Goal: Information Seeking & Learning: Learn about a topic

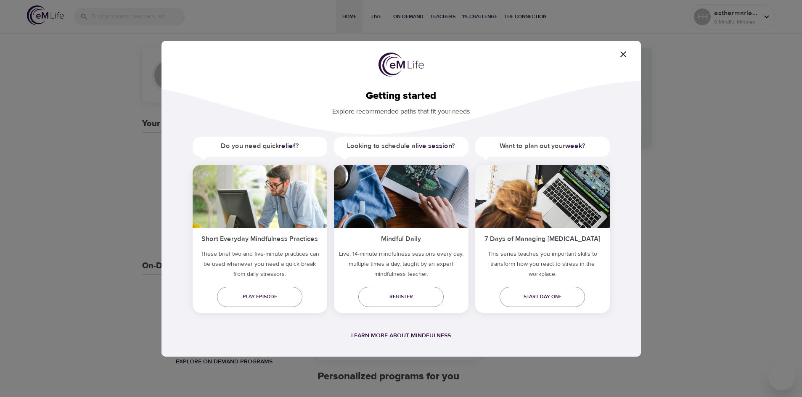
click at [623, 54] on icon "button" at bounding box center [623, 54] width 6 height 6
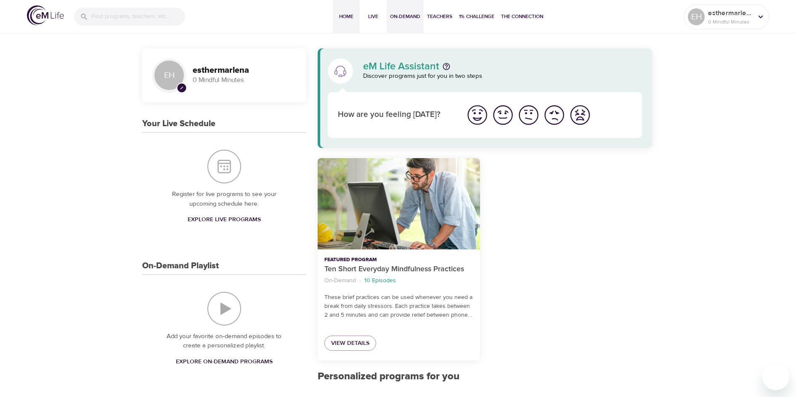
click at [402, 17] on span "On-Demand" at bounding box center [405, 16] width 30 height 9
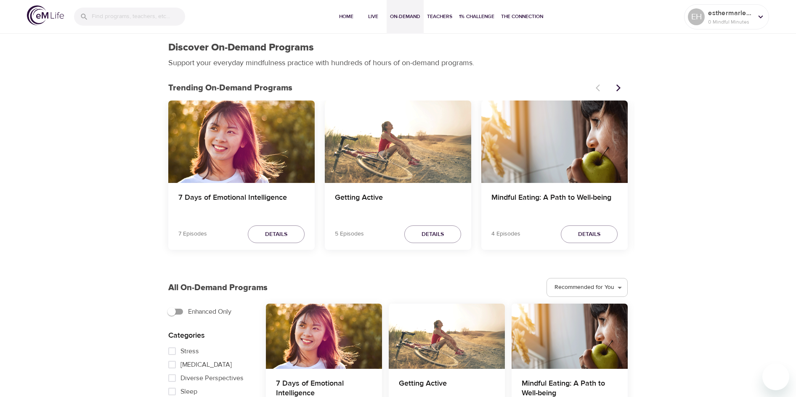
click at [614, 91] on icon "Next items" at bounding box center [618, 88] width 8 height 8
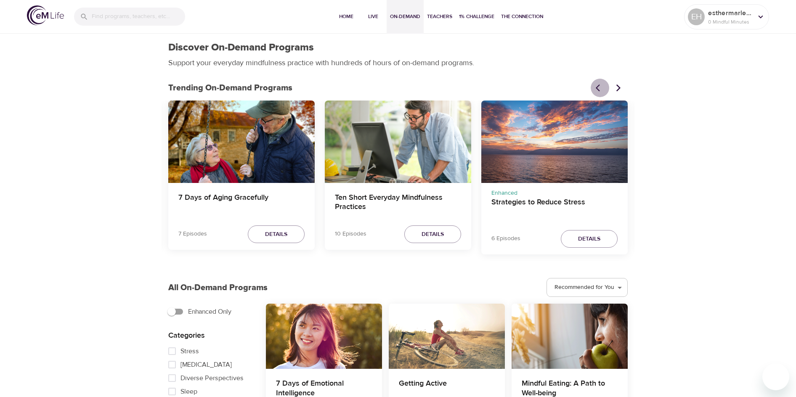
click at [597, 91] on icon "Previous items" at bounding box center [600, 88] width 8 height 8
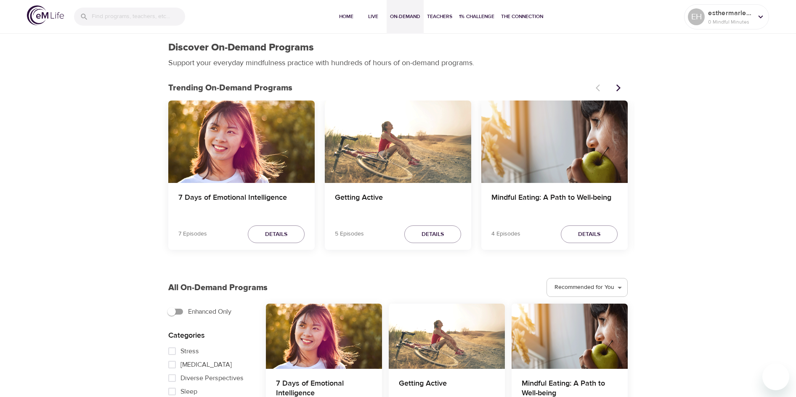
click at [519, 168] on div "Mindful Eating: A Path to Well-being" at bounding box center [554, 142] width 146 height 82
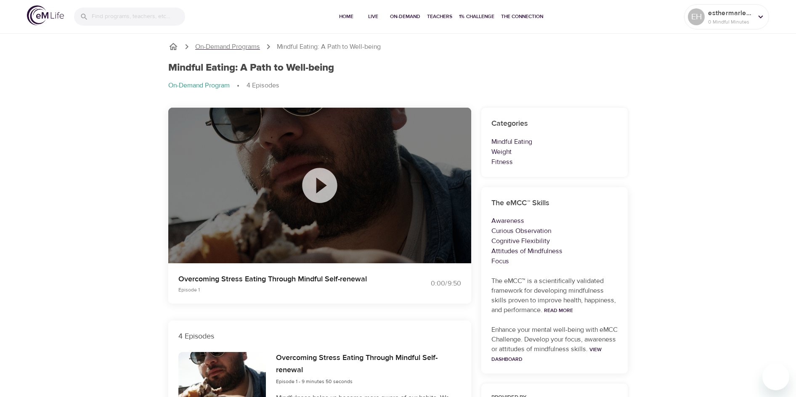
click at [226, 45] on p "On-Demand Programs" at bounding box center [227, 47] width 65 height 10
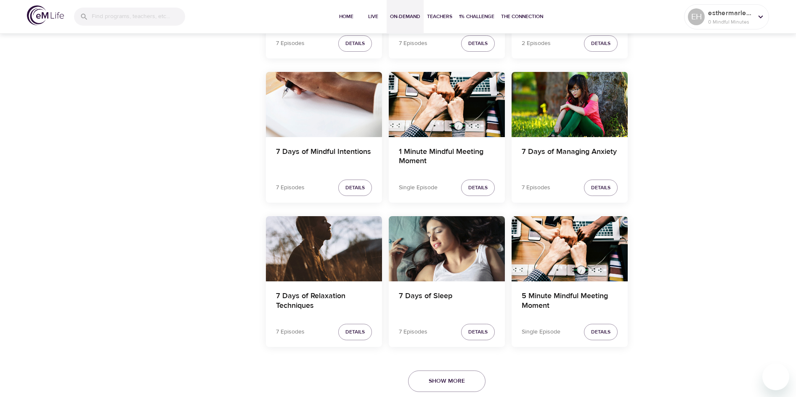
scroll to position [1410, 0]
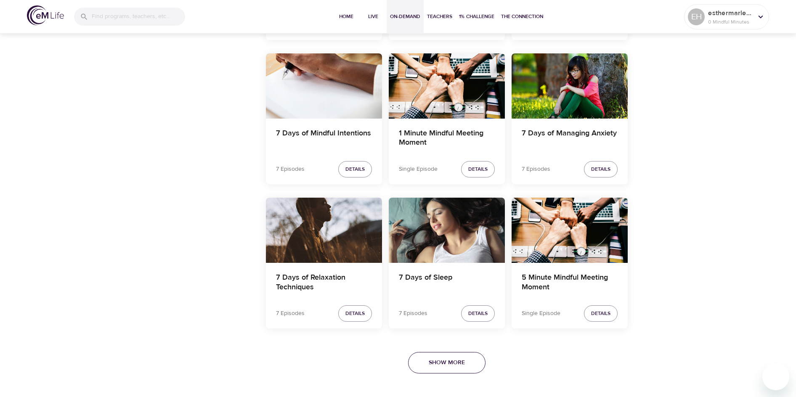
click at [453, 363] on span "Show More" at bounding box center [447, 362] width 36 height 11
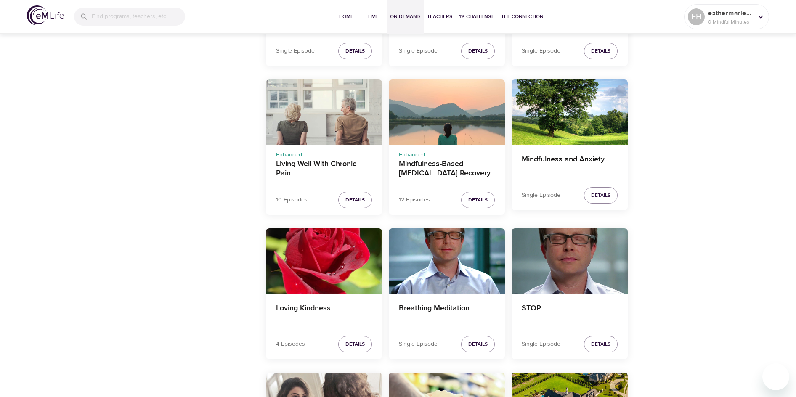
scroll to position [2882, 0]
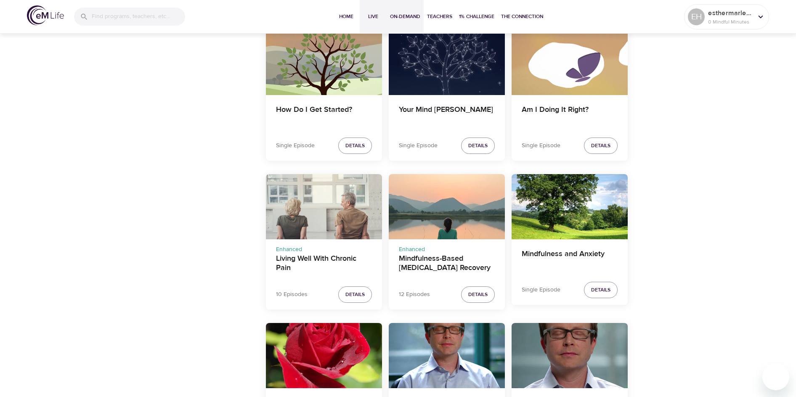
click at [373, 16] on span "Live" at bounding box center [373, 16] width 20 height 9
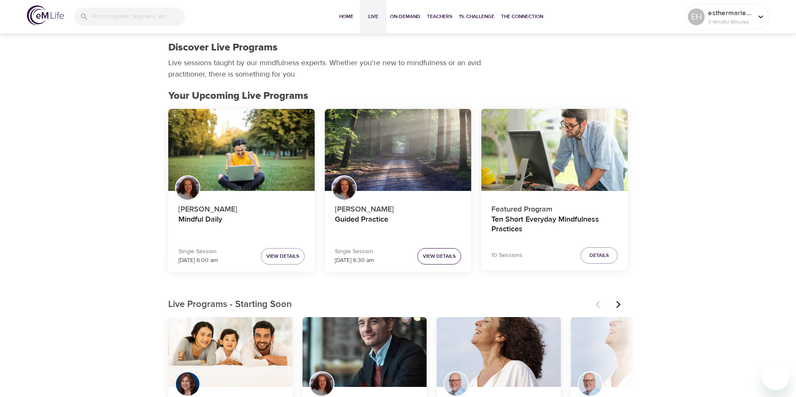
click at [445, 261] on button "View Details" at bounding box center [439, 256] width 44 height 16
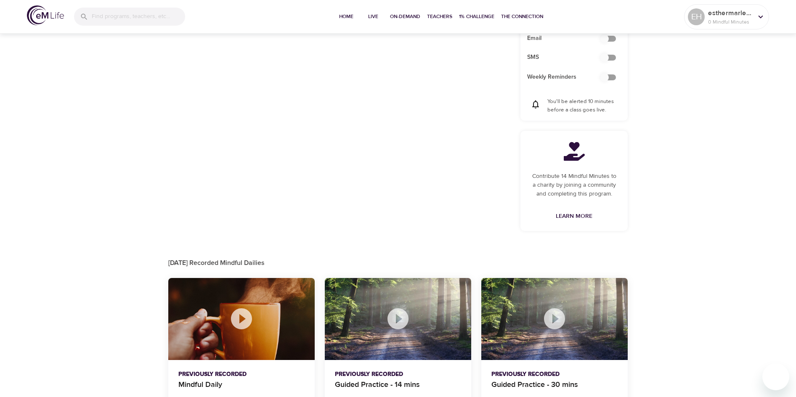
scroll to position [350, 0]
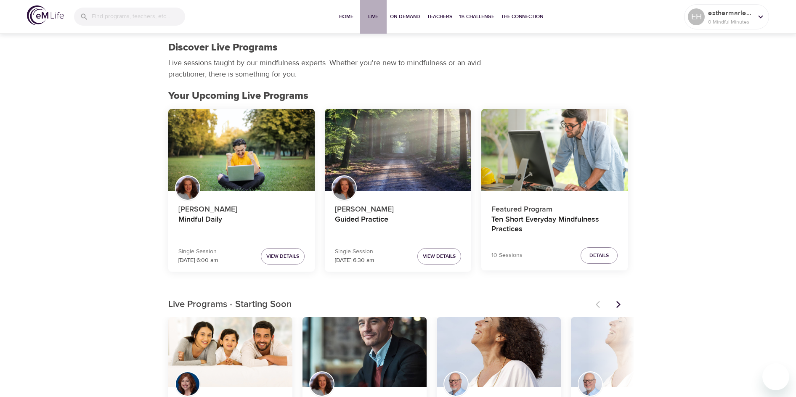
click at [374, 12] on button "Live" at bounding box center [373, 17] width 27 height 34
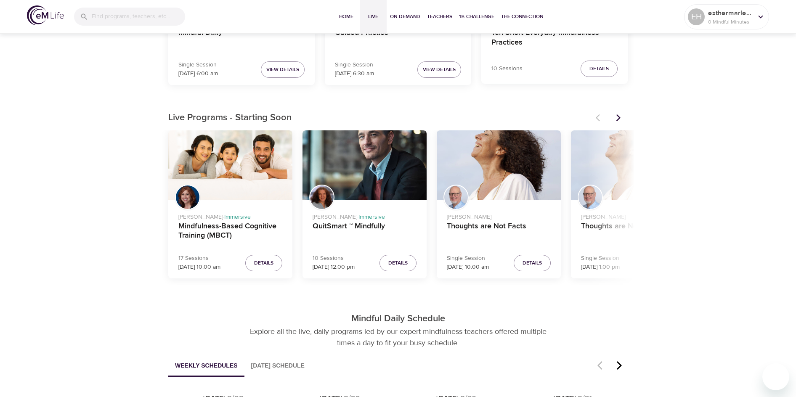
scroll to position [168, 0]
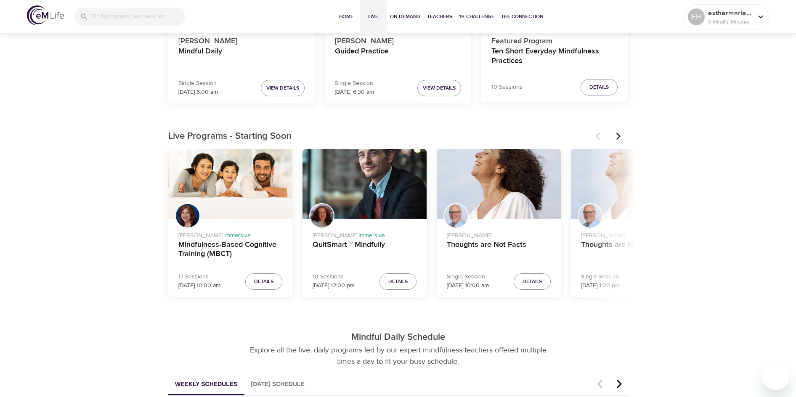
click at [619, 136] on icon "Next items" at bounding box center [618, 136] width 4 height 7
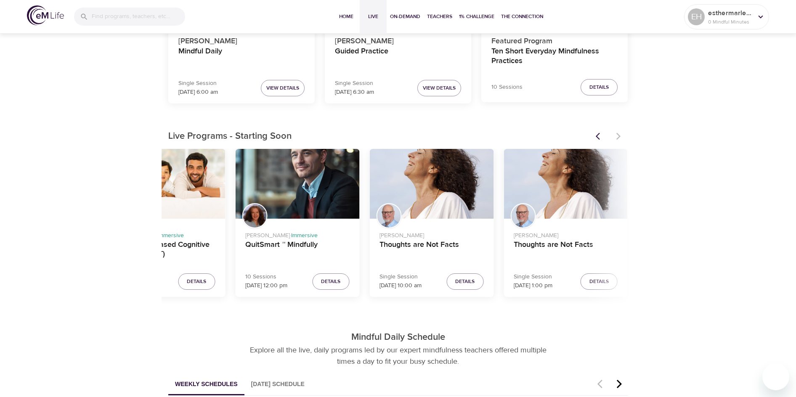
click at [620, 137] on div at bounding box center [608, 136] width 37 height 19
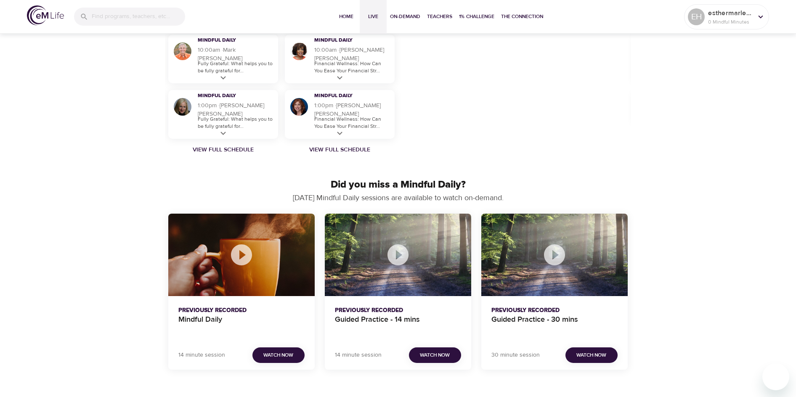
scroll to position [410, 0]
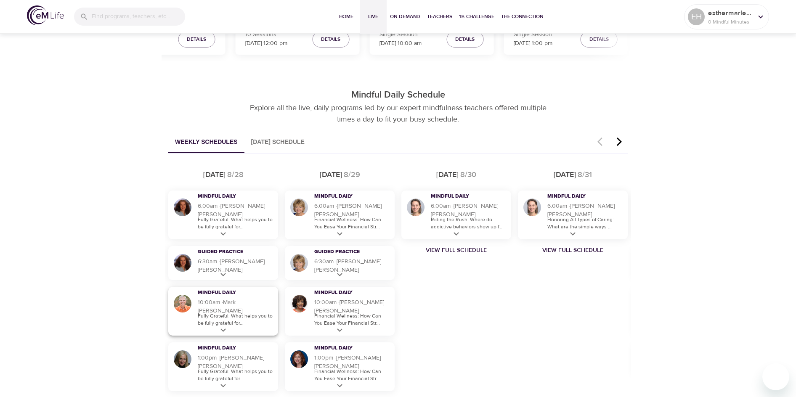
click at [223, 329] on icon at bounding box center [223, 330] width 11 height 11
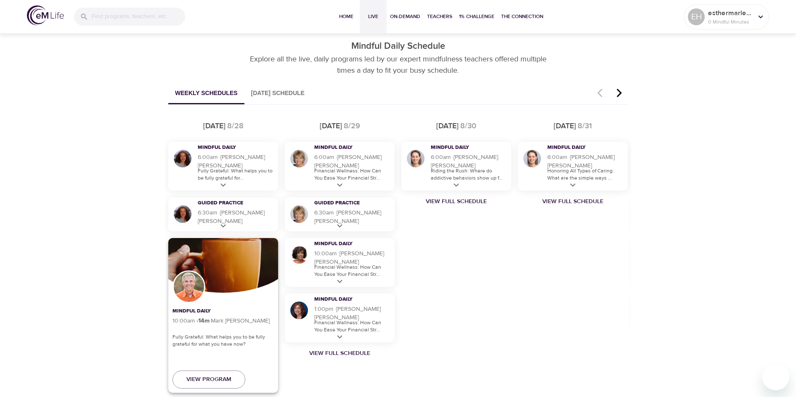
scroll to position [537, 0]
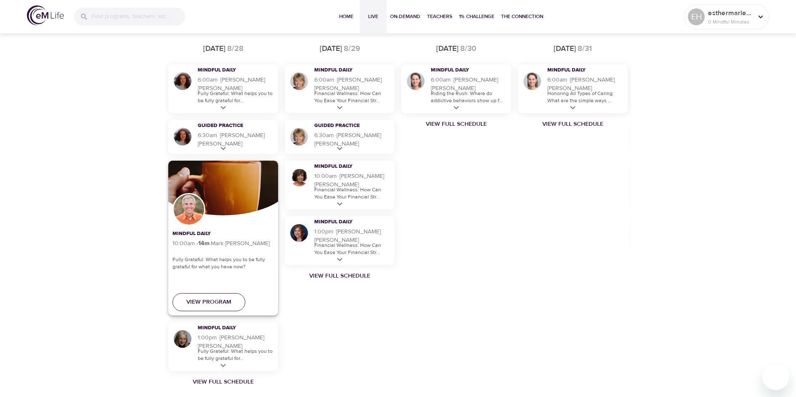
click at [210, 303] on span "View Program" at bounding box center [208, 302] width 45 height 11
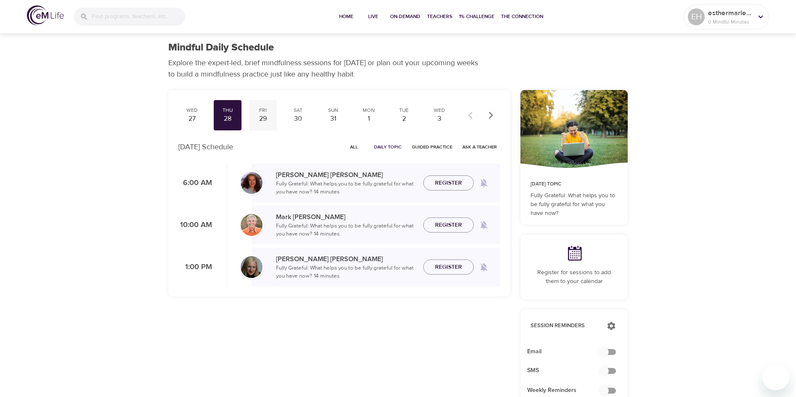
click at [267, 118] on div "29" at bounding box center [262, 119] width 21 height 10
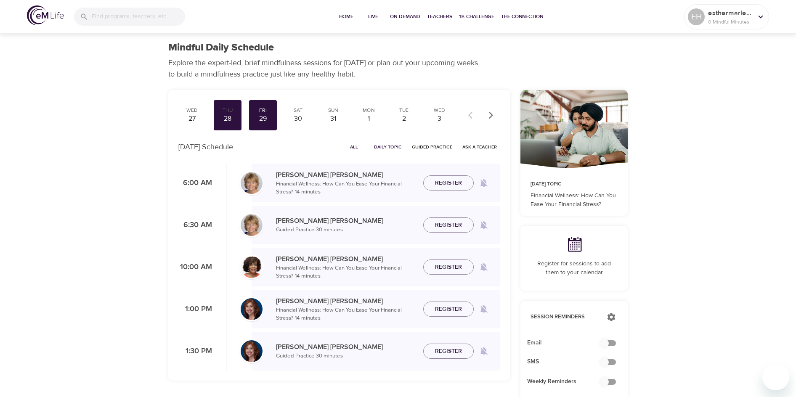
click at [300, 218] on p "[PERSON_NAME]" at bounding box center [346, 221] width 140 height 10
click at [257, 221] on img at bounding box center [252, 225] width 22 height 22
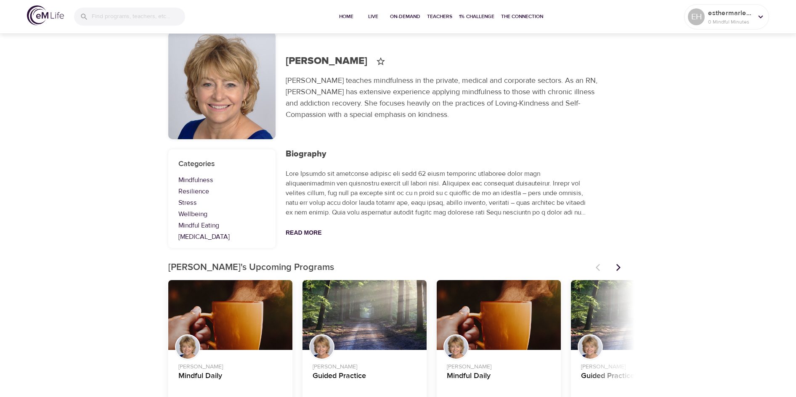
scroll to position [66, 0]
